Goal: Information Seeking & Learning: Learn about a topic

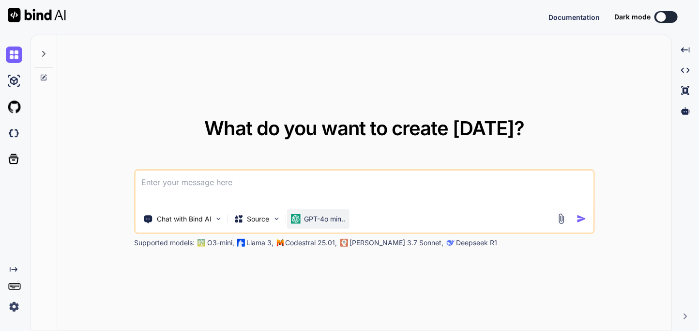
click at [313, 221] on p "GPT-4o min.." at bounding box center [325, 219] width 41 height 10
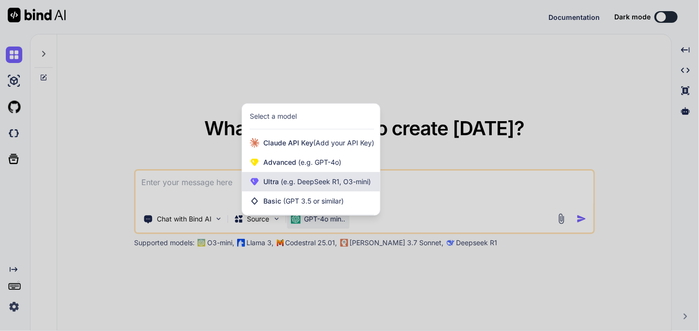
click at [286, 182] on span "(e.g. DeepSeek R1, O3-mini)" at bounding box center [325, 181] width 92 height 8
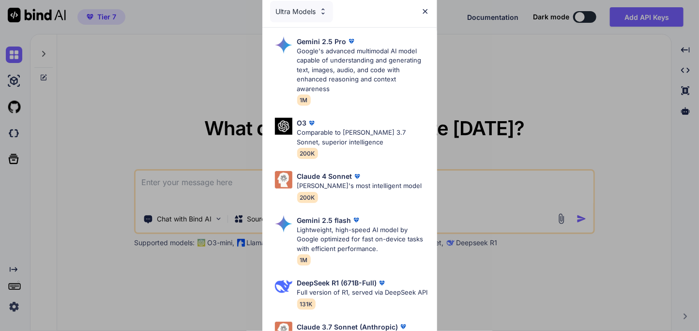
click at [469, 187] on div "Ultra Models Gemini 2.5 Pro Google's advanced multimodal AI model capable of un…" at bounding box center [349, 165] width 699 height 331
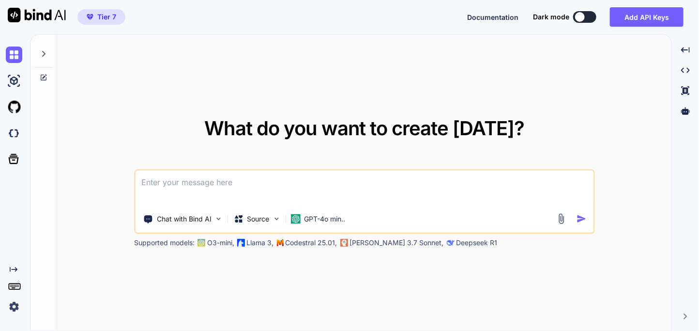
type textarea "x"
click at [315, 210] on div "GPT-4o min.." at bounding box center [318, 218] width 62 height 19
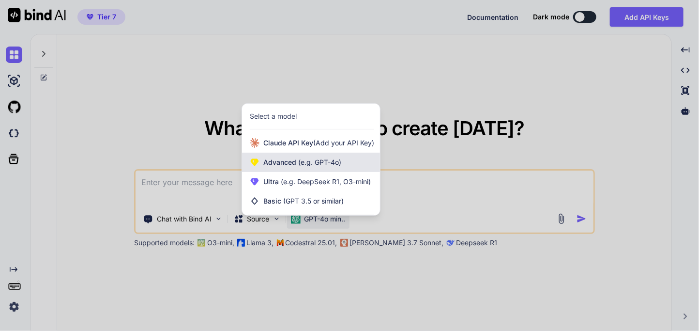
click at [298, 163] on span "(e.g. GPT-4o)" at bounding box center [318, 162] width 45 height 8
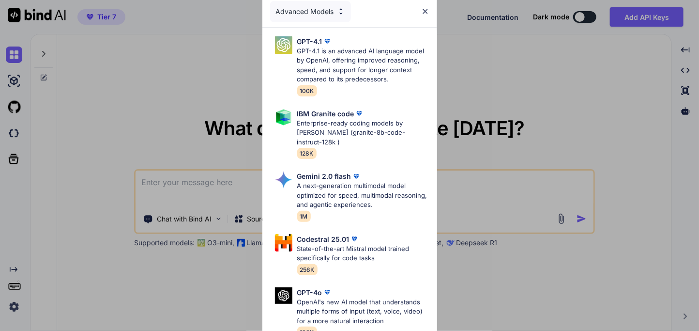
click at [498, 200] on div "Advanced Models GPT-4.1 GPT-4.1 is an advanced AI language model by OpenAI, off…" at bounding box center [349, 165] width 699 height 331
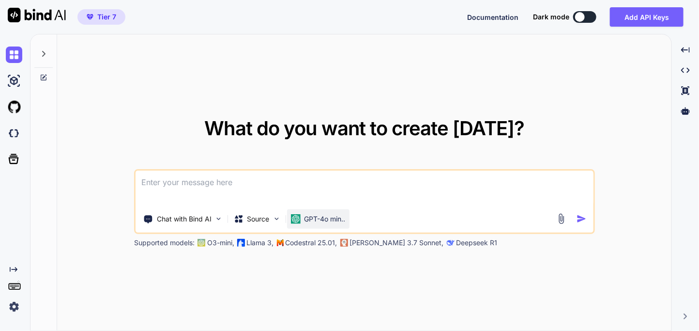
click at [317, 218] on p "GPT-4o min.." at bounding box center [325, 219] width 41 height 10
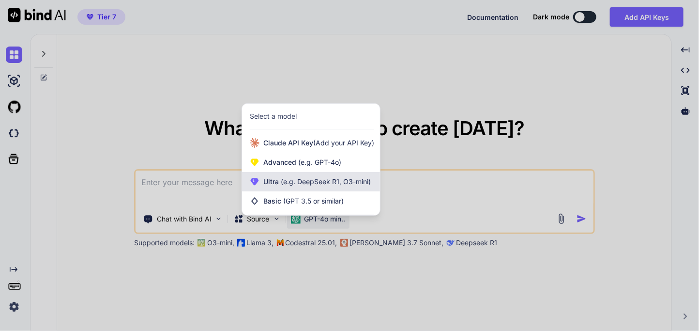
click at [279, 184] on span "(e.g. DeepSeek R1, O3-mini)" at bounding box center [325, 181] width 92 height 8
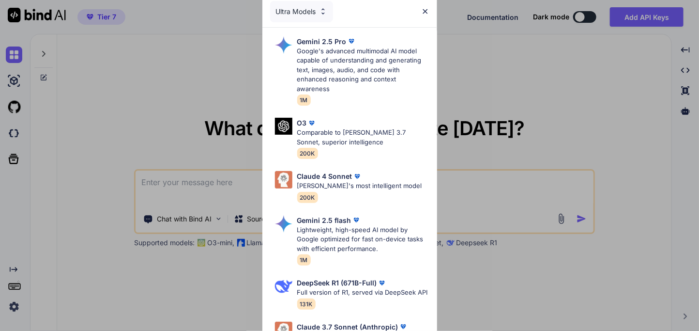
click at [460, 208] on div "Ultra Models Gemini 2.5 Pro Google's advanced multimodal AI model capable of un…" at bounding box center [349, 165] width 699 height 331
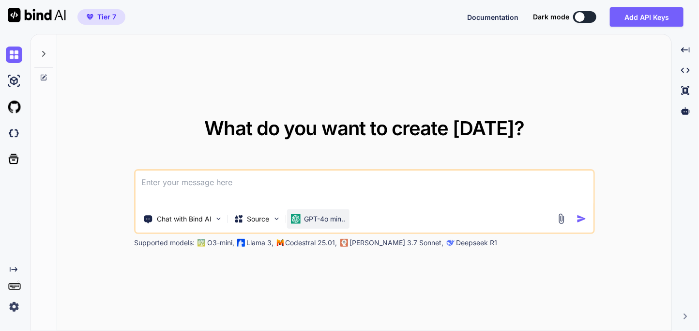
click at [324, 221] on p "GPT-4o min.." at bounding box center [325, 219] width 41 height 10
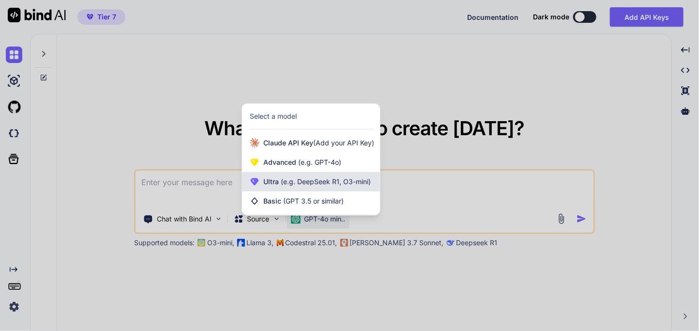
click at [293, 185] on span "(e.g. DeepSeek R1, O3-mini)" at bounding box center [325, 181] width 92 height 8
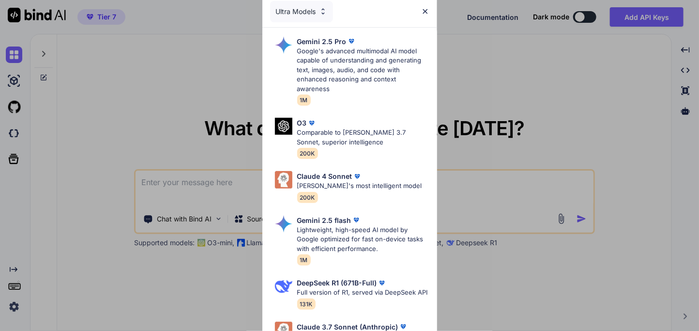
click at [471, 187] on div "Ultra Models Gemini 2.5 Pro Google's advanced multimodal AI model capable of un…" at bounding box center [349, 165] width 699 height 331
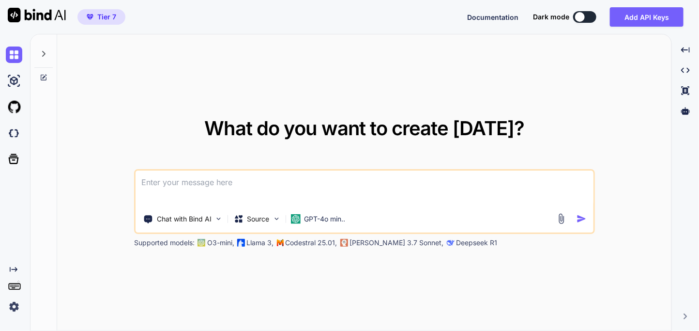
click at [13, 307] on img at bounding box center [14, 306] width 16 height 16
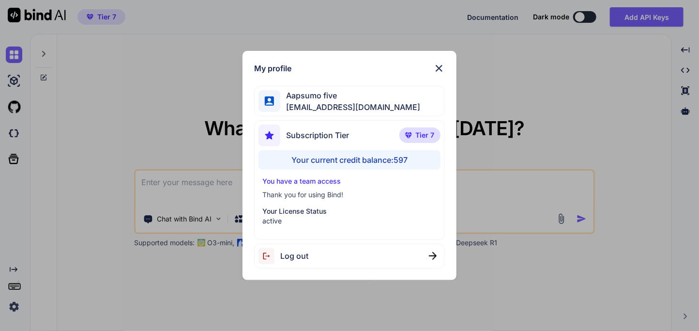
click at [438, 75] on div "My profile Aapsumo five [EMAIL_ADDRESS][DOMAIN_NAME] Subscription Tier Tier 7 Y…" at bounding box center [350, 165] width 214 height 229
click at [437, 70] on img at bounding box center [439, 68] width 12 height 12
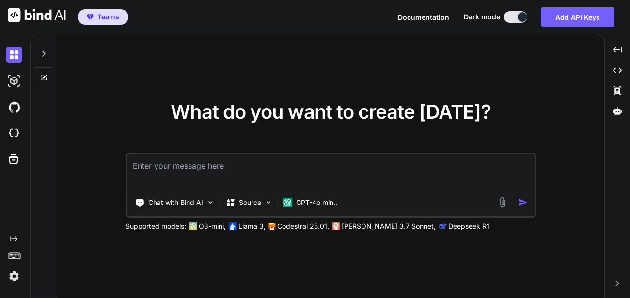
type textarea "x"
